Goal: Task Accomplishment & Management: Use online tool/utility

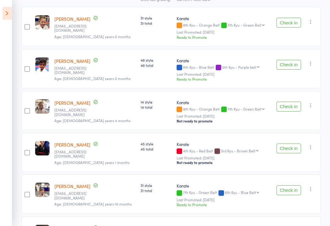
scroll to position [108, 0]
click at [8, 11] on icon at bounding box center [6, 13] width 9 height 13
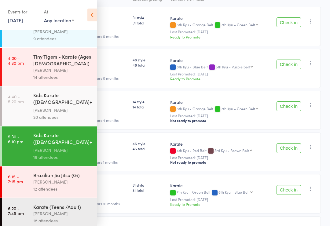
scroll to position [20, 0]
click at [26, 173] on link "6:15 - 7:15 pm Brazilian [PERSON_NAME] (Gi) [PERSON_NAME] 12 attendees" at bounding box center [49, 182] width 95 height 31
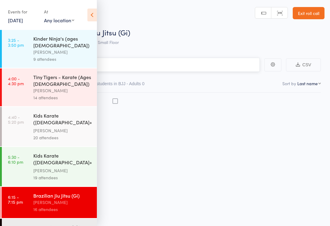
scroll to position [4, 0]
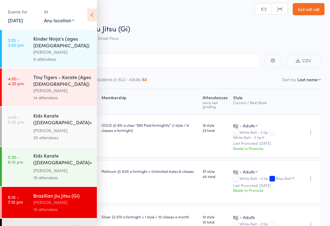
click at [96, 15] on icon at bounding box center [91, 15] width 9 height 13
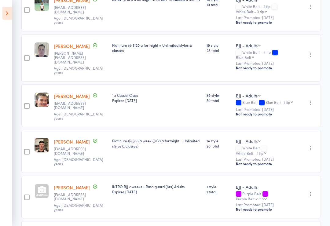
scroll to position [228, 0]
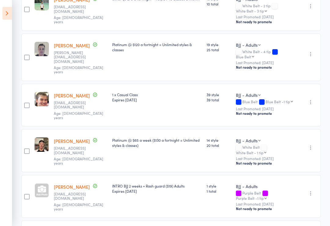
click at [43, 183] on div at bounding box center [41, 190] width 14 height 14
click at [9, 19] on icon at bounding box center [6, 13] width 9 height 13
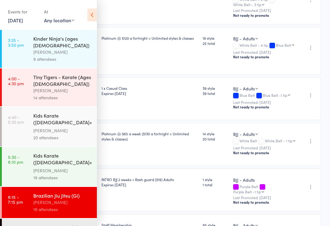
click at [91, 18] on icon at bounding box center [91, 15] width 9 height 13
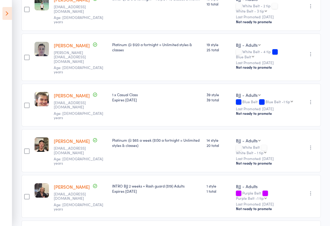
click at [7, 16] on icon at bounding box center [6, 13] width 9 height 13
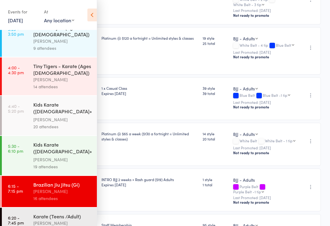
scroll to position [11, 0]
click at [42, 220] on div "[PERSON_NAME]" at bounding box center [62, 223] width 58 height 7
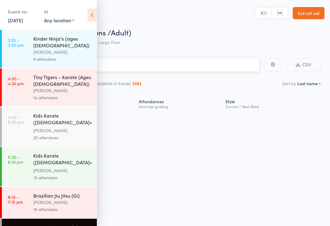
scroll to position [4, 0]
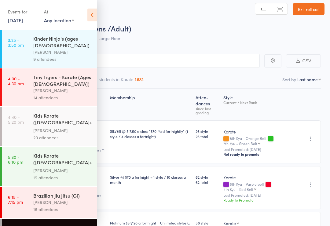
click at [88, 18] on icon at bounding box center [91, 15] width 9 height 13
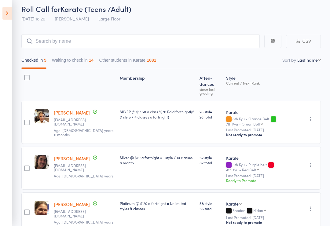
scroll to position [23, 0]
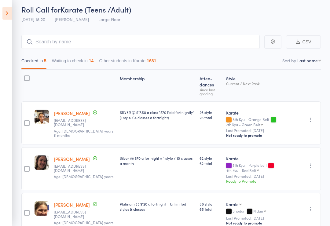
click at [85, 68] on button "Waiting to check in 14" at bounding box center [73, 63] width 42 height 14
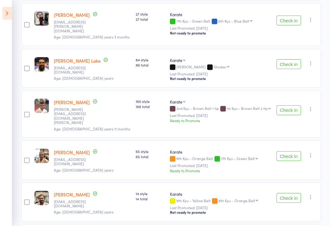
scroll to position [324, 0]
click at [292, 105] on button "Check in" at bounding box center [288, 110] width 24 height 10
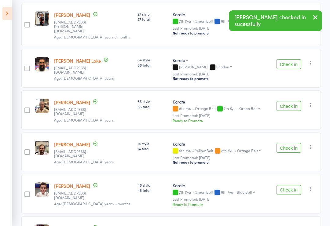
click at [291, 102] on button "Check in" at bounding box center [288, 106] width 24 height 10
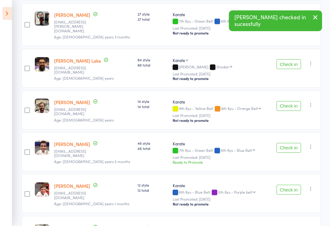
click at [291, 143] on button "Check in" at bounding box center [288, 148] width 24 height 10
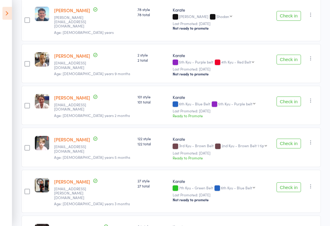
scroll to position [158, 0]
click at [290, 97] on button "Check in" at bounding box center [288, 101] width 24 height 10
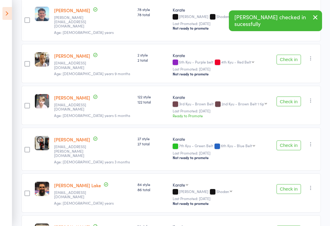
click at [292, 56] on button "Check in" at bounding box center [288, 60] width 24 height 10
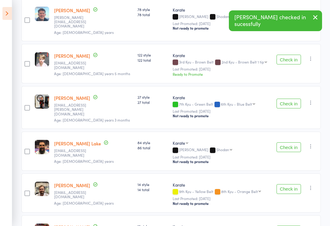
click at [290, 99] on button "Check in" at bounding box center [288, 104] width 24 height 10
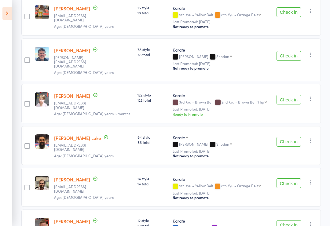
scroll to position [118, 0]
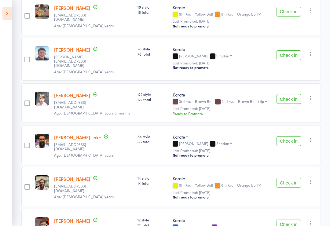
click at [296, 94] on button "Check in" at bounding box center [288, 99] width 24 height 10
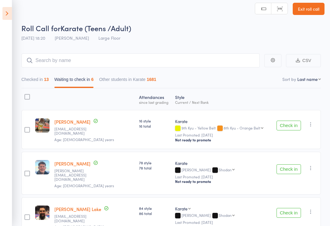
scroll to position [4, 0]
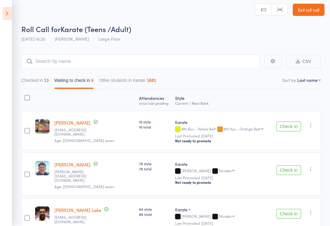
click at [40, 82] on button "Checked in 13" at bounding box center [34, 82] width 27 height 14
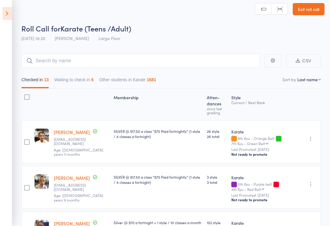
scroll to position [0, 0]
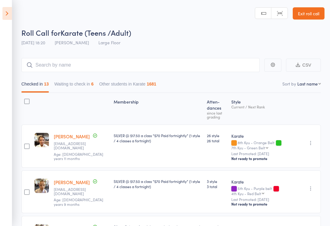
click at [81, 80] on button "Waiting to check in 6" at bounding box center [73, 85] width 39 height 14
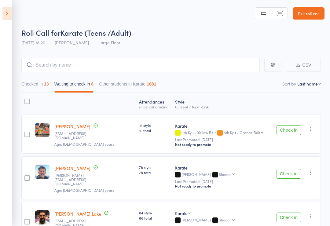
click at [44, 81] on button "Checked in 13" at bounding box center [34, 85] width 27 height 14
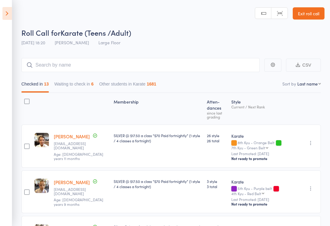
click at [82, 87] on button "Waiting to check in 6" at bounding box center [73, 85] width 39 height 14
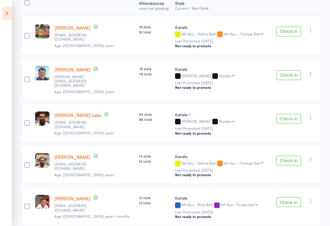
scroll to position [73, 0]
